Goal: Consume media (video, audio)

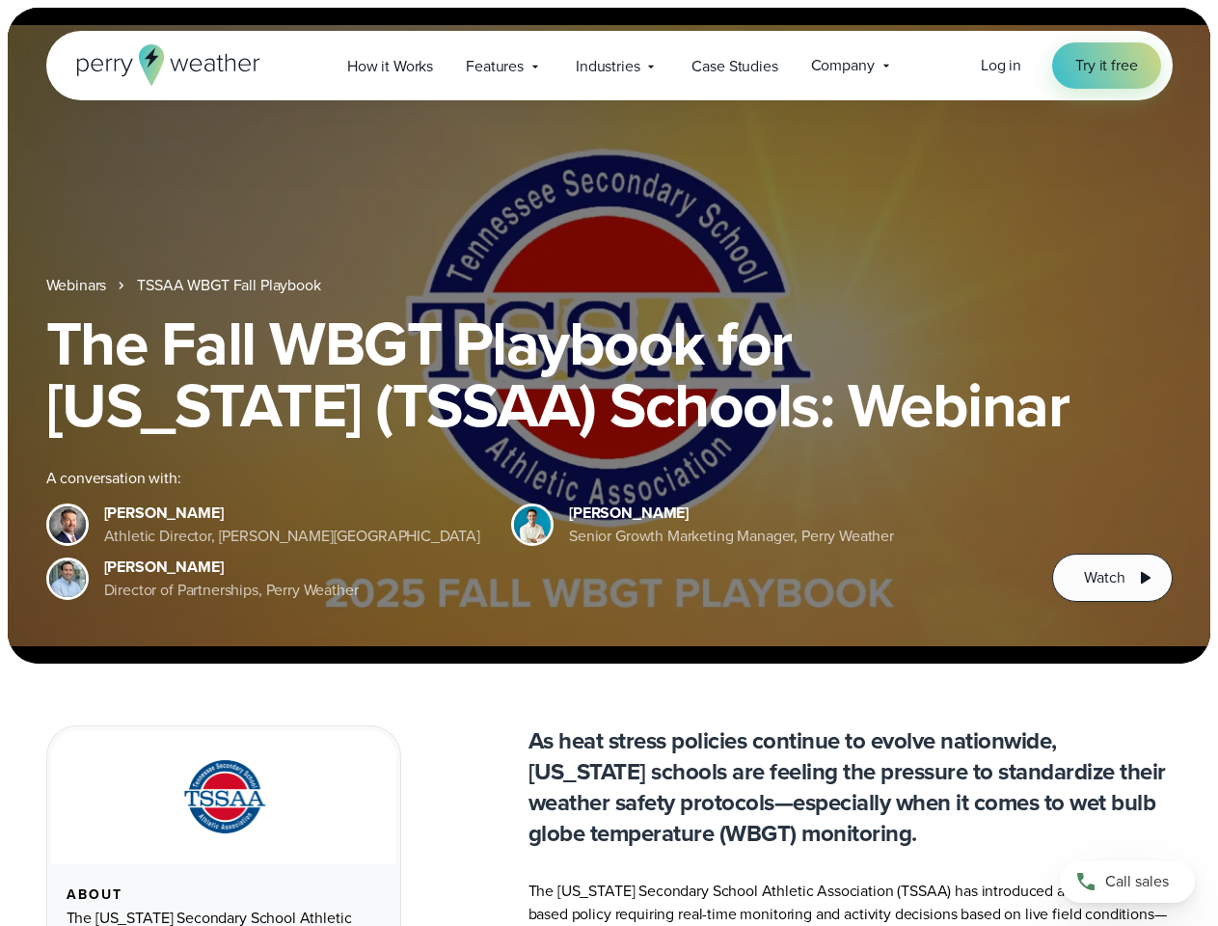
click at [609, 463] on div "The Fall WBGT Playbook for [US_STATE] (TSSAA) Schools: Webinar A conversation w…" at bounding box center [609, 456] width 1126 height 289
click at [609, 66] on span "Industries" at bounding box center [608, 66] width 64 height 23
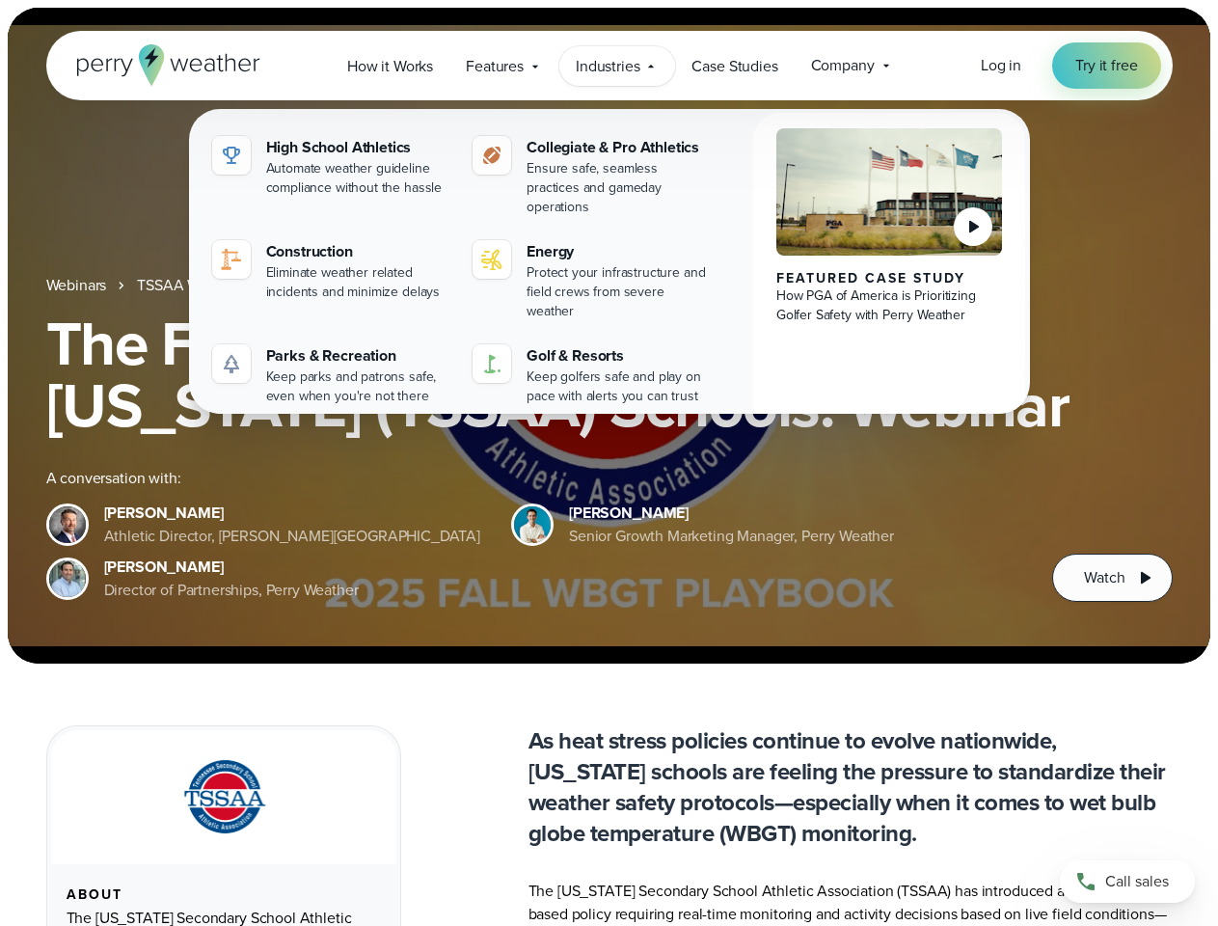
click at [609, 336] on h1 "The Fall WBGT Playbook for [US_STATE] (TSSAA) Schools: Webinar" at bounding box center [609, 373] width 1126 height 123
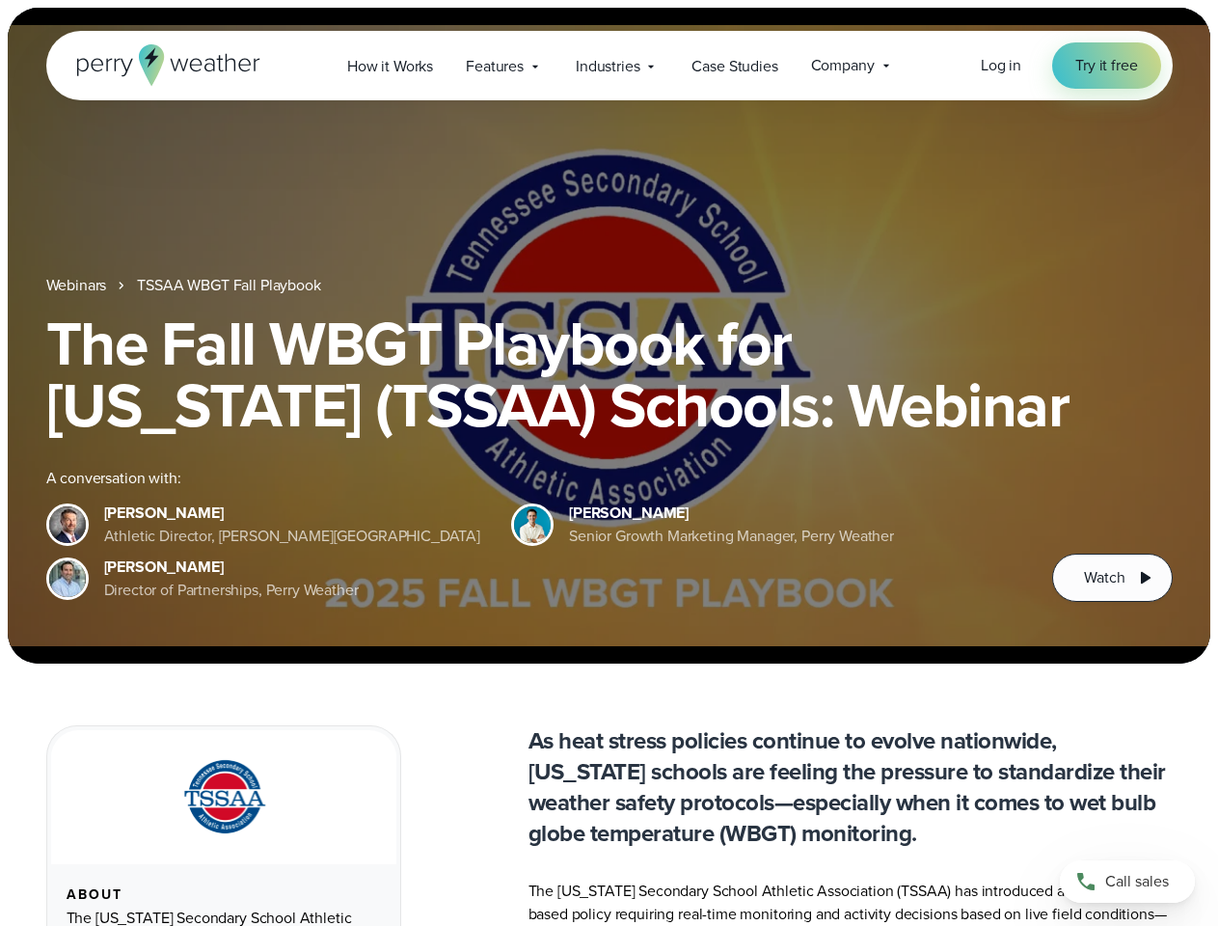
click at [231, 285] on link "TSSAA WBGT Fall Playbook" at bounding box center [228, 285] width 183 height 23
click at [1112, 578] on span "Watch" at bounding box center [1104, 577] width 41 height 23
